Goal: Navigation & Orientation: Find specific page/section

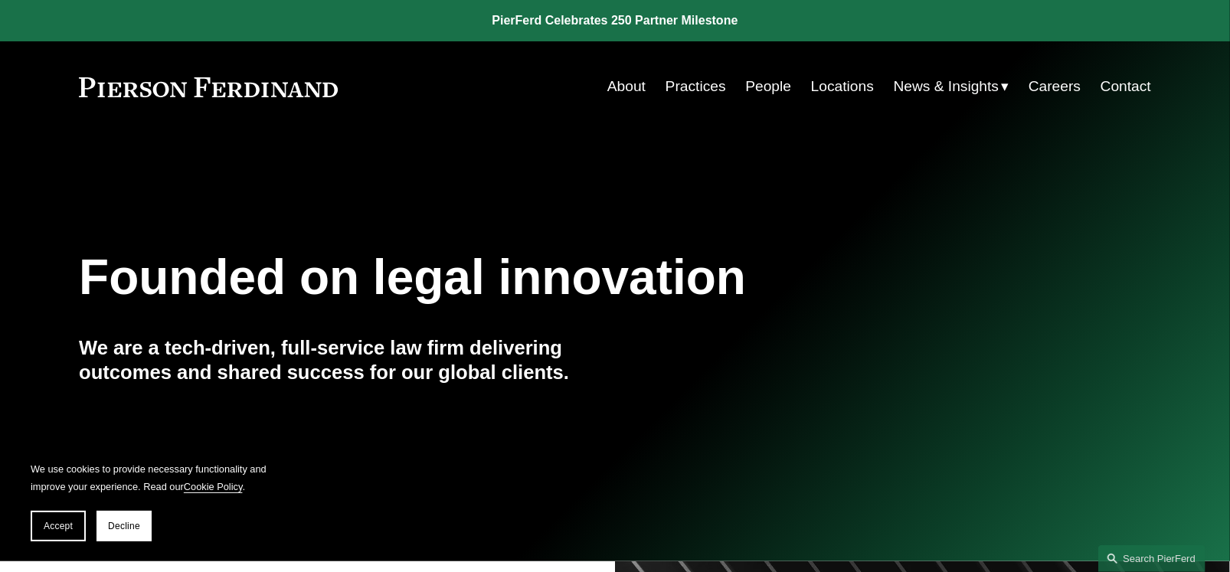
click at [773, 87] on link "People" at bounding box center [768, 86] width 46 height 29
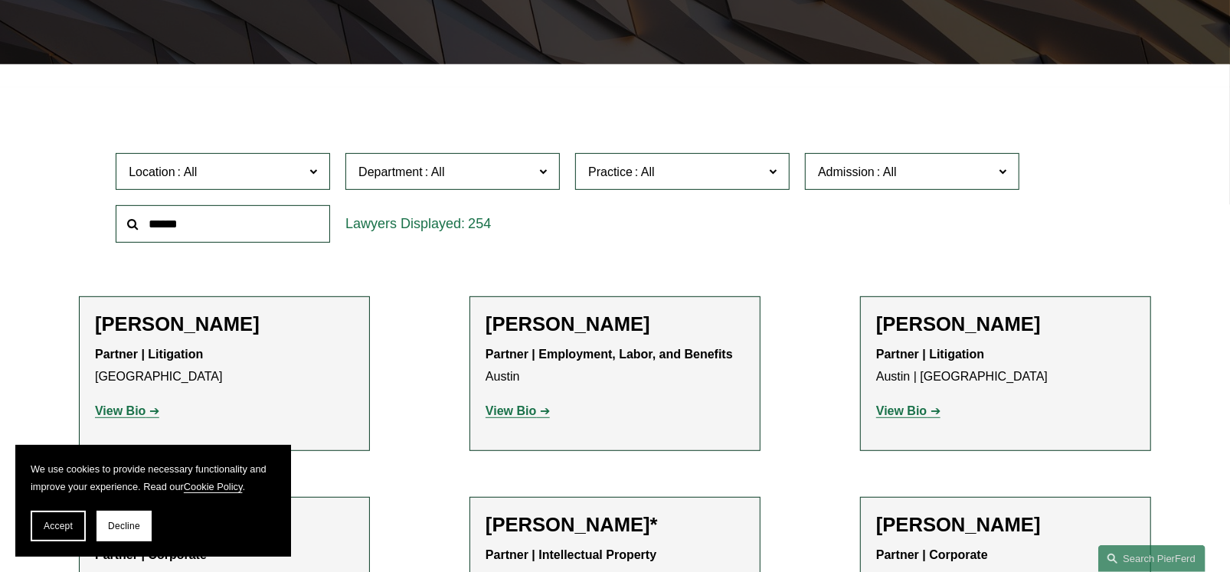
scroll to position [383, 0]
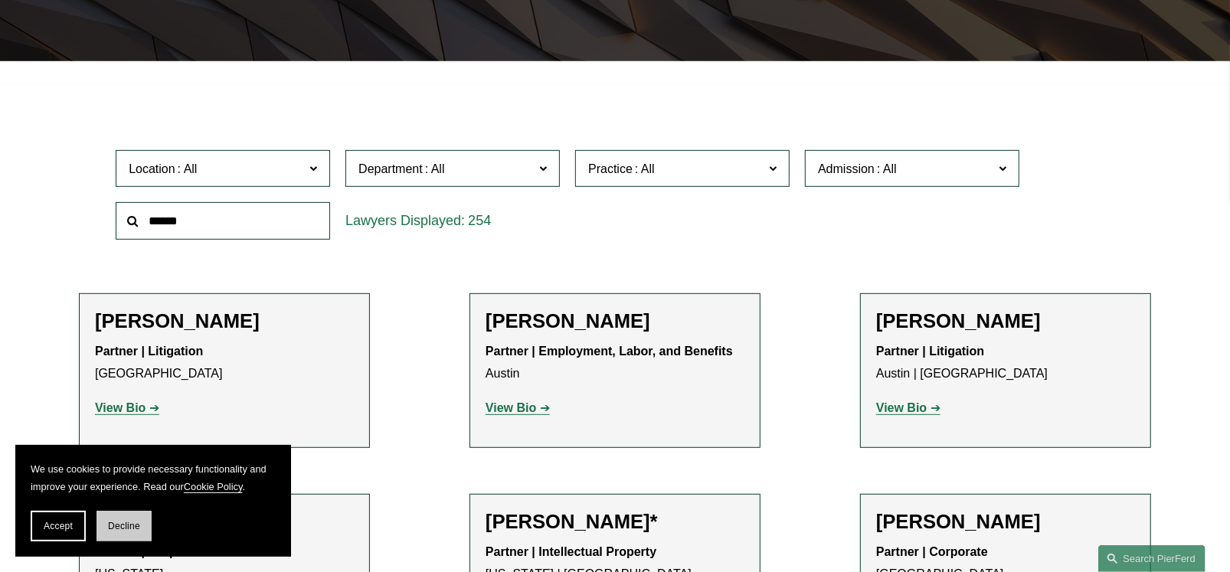
click at [126, 528] on span "Decline" at bounding box center [124, 526] width 32 height 11
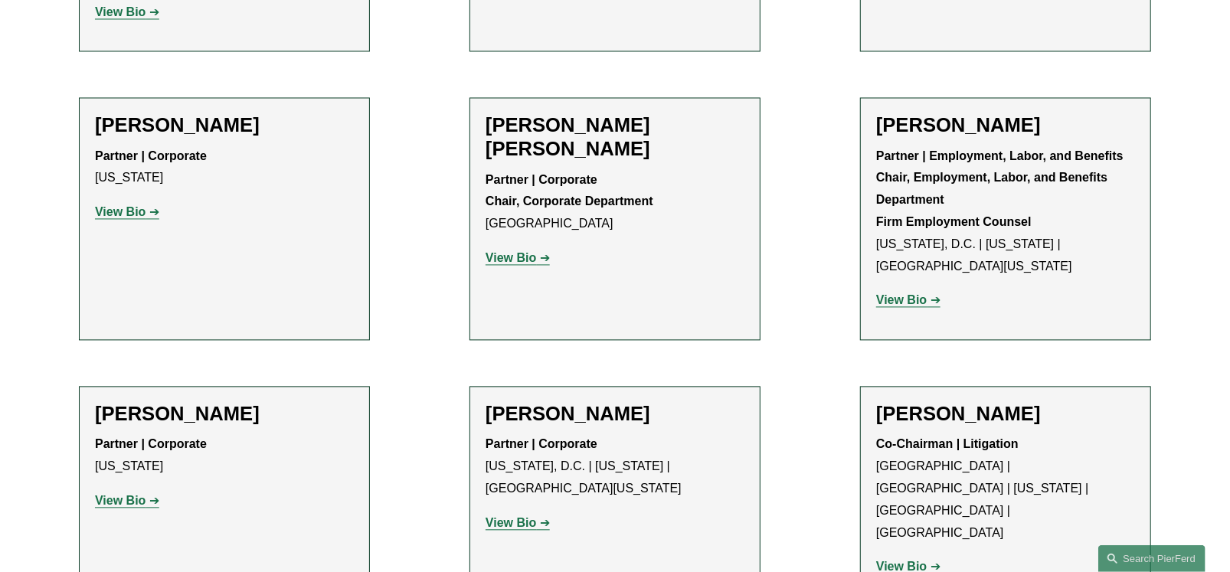
scroll to position [6049, 0]
